Goal: Navigation & Orientation: Find specific page/section

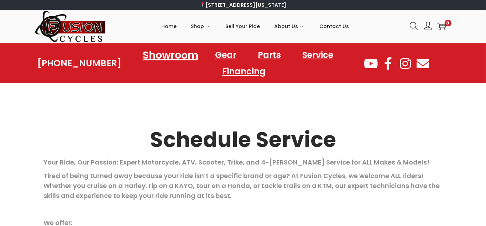
click at [185, 55] on link "Showroom" at bounding box center [170, 55] width 73 height 20
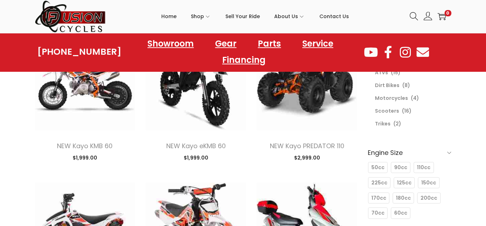
scroll to position [75, 0]
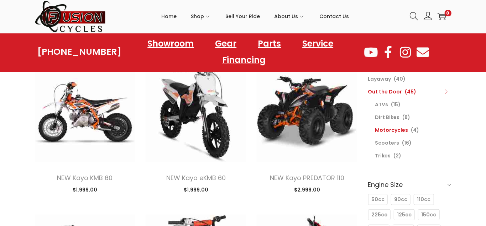
click at [384, 130] on link "Motorcycles" at bounding box center [391, 130] width 33 height 7
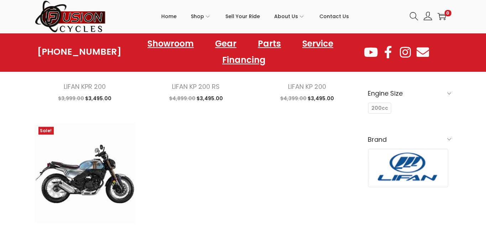
scroll to position [226, 0]
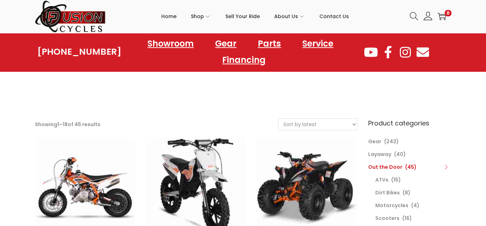
scroll to position [75, 0]
